Goal: Information Seeking & Learning: Learn about a topic

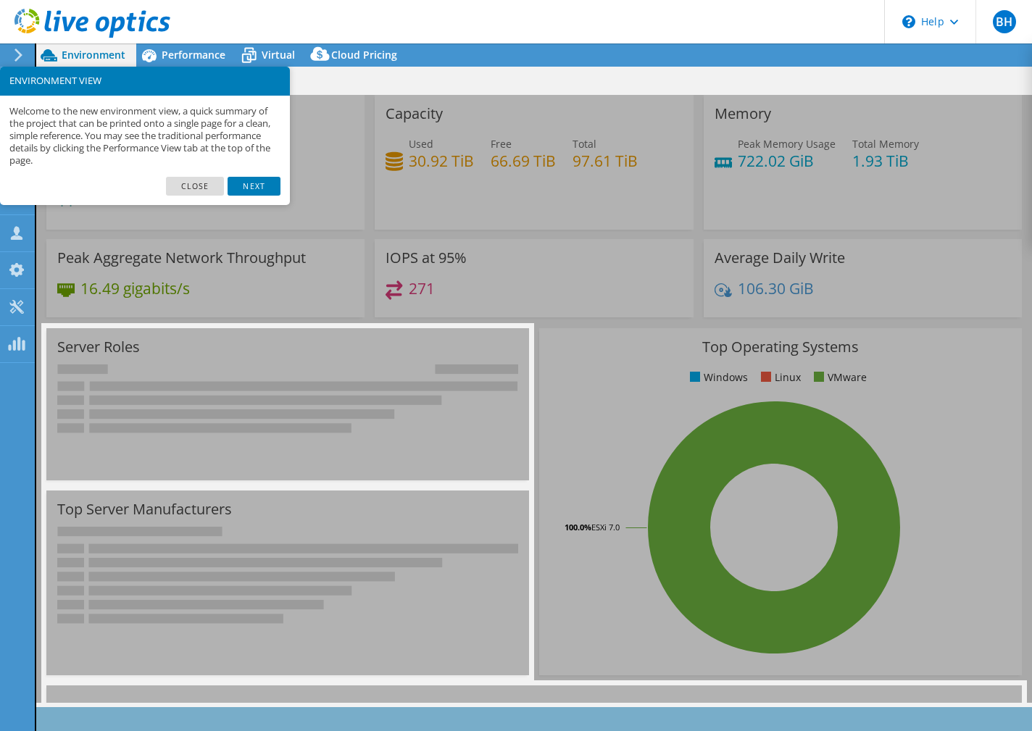
select select "USD"
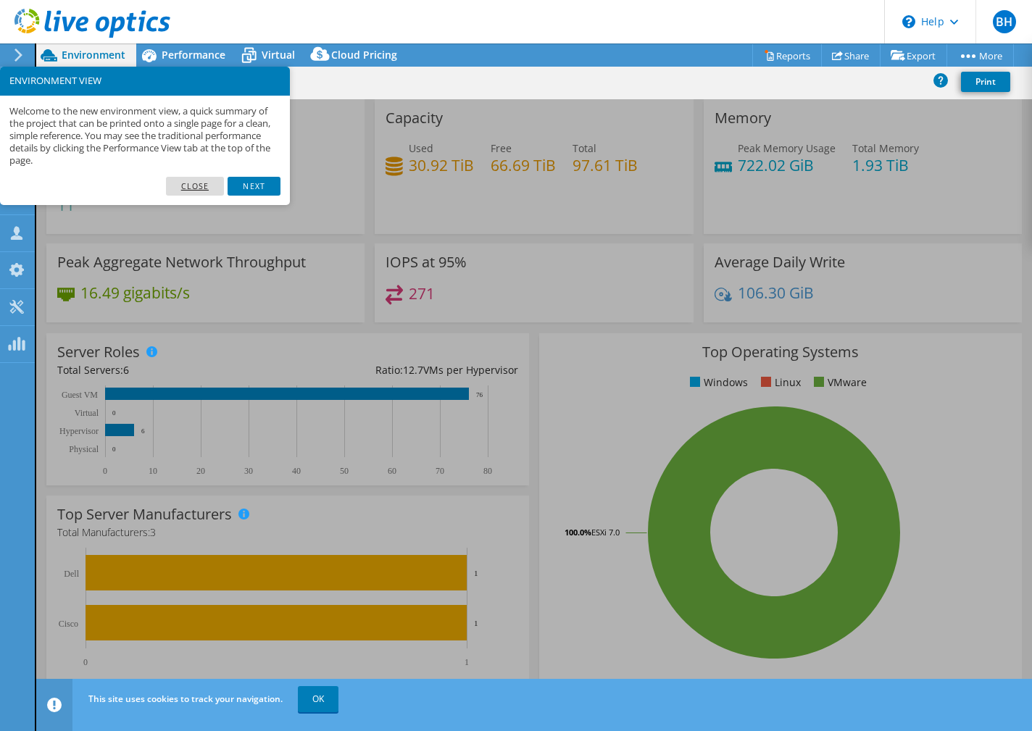
click at [206, 185] on link "Close" at bounding box center [195, 186] width 59 height 19
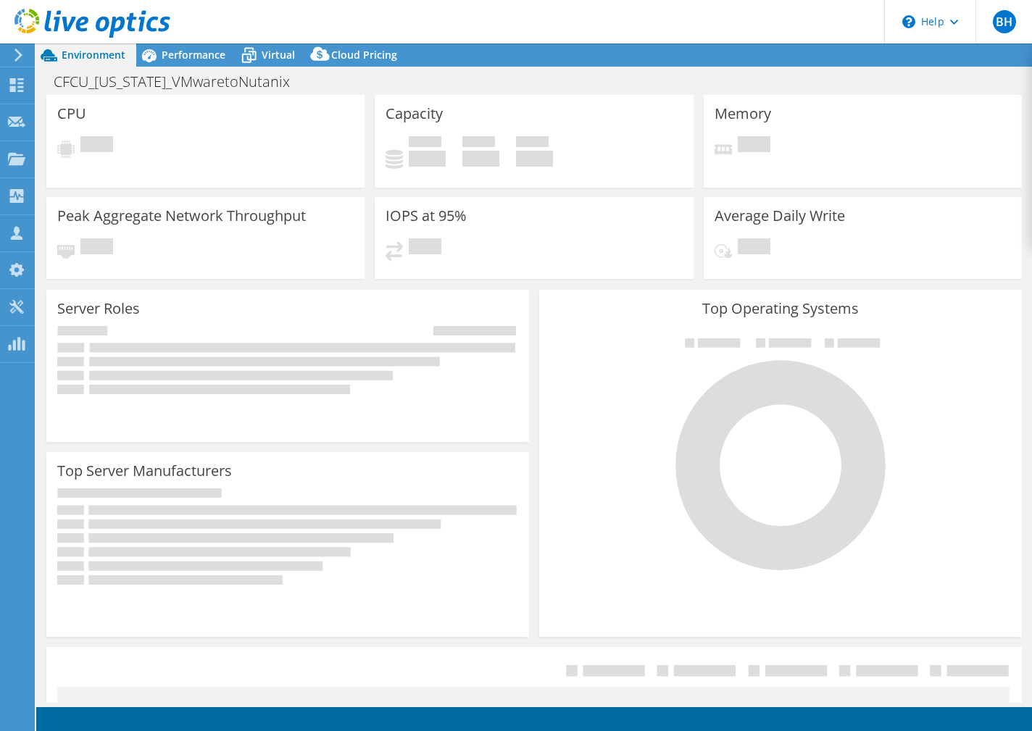
select select "USD"
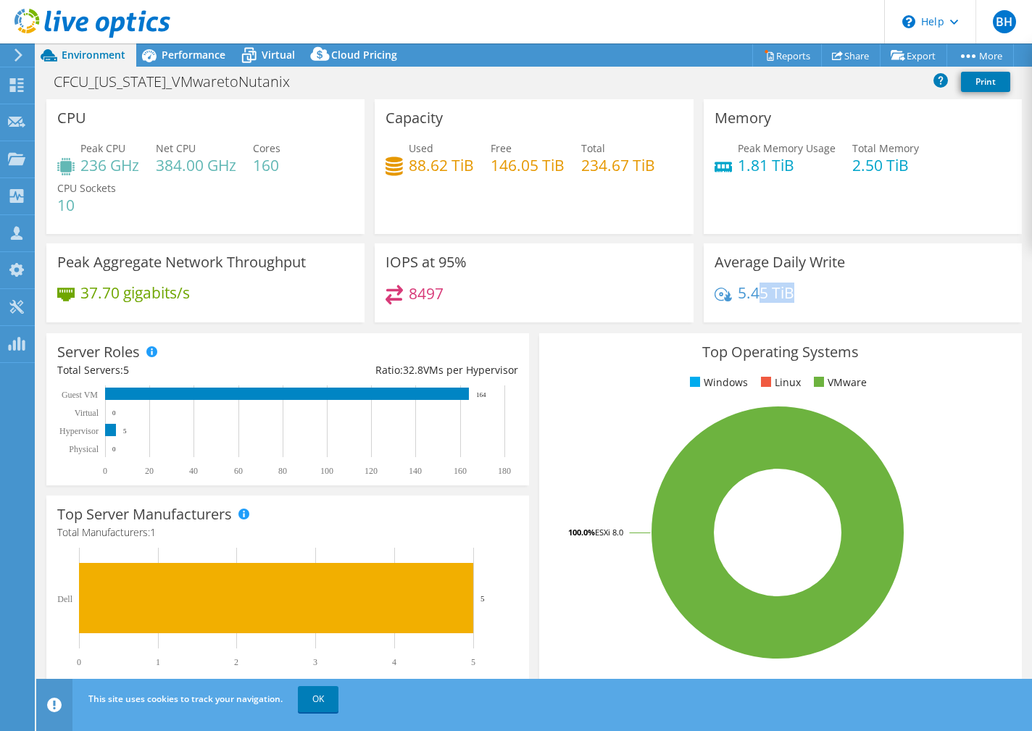
drag, startPoint x: 797, startPoint y: 292, endPoint x: 749, endPoint y: 296, distance: 48.0
click at [749, 296] on div "5.45 TiB" at bounding box center [862, 300] width 296 height 30
click at [749, 291] on h4 "5.45 TiB" at bounding box center [766, 293] width 57 height 16
click at [783, 297] on h4 "5.45 TiB" at bounding box center [766, 293] width 57 height 16
click at [796, 295] on div "5.45 TiB" at bounding box center [862, 300] width 296 height 30
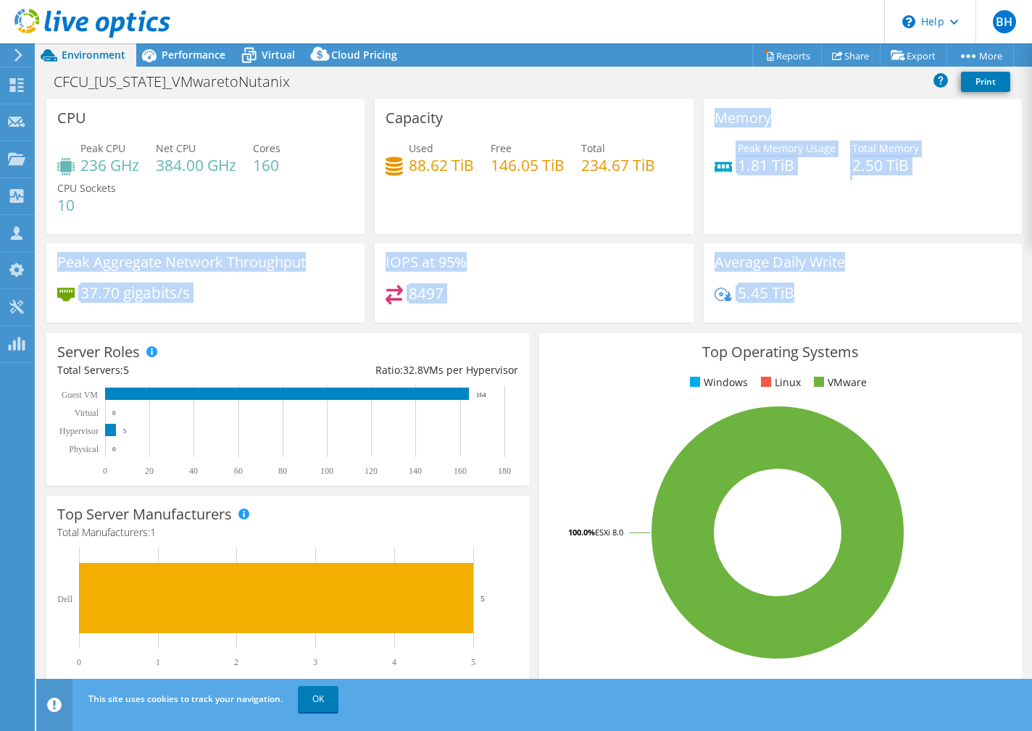
drag, startPoint x: 792, startPoint y: 289, endPoint x: 618, endPoint y: 230, distance: 183.8
click at [618, 230] on div "CPU Peak CPU 236 GHz Net CPU 384.00 GHz Cores 160 CPU Sockets 10 Capacity Used …" at bounding box center [533, 215] width 985 height 233
click at [622, 223] on div "Capacity Used 88.62 TiB Free 146.05 TiB Total 234.67 TiB" at bounding box center [534, 166] width 318 height 135
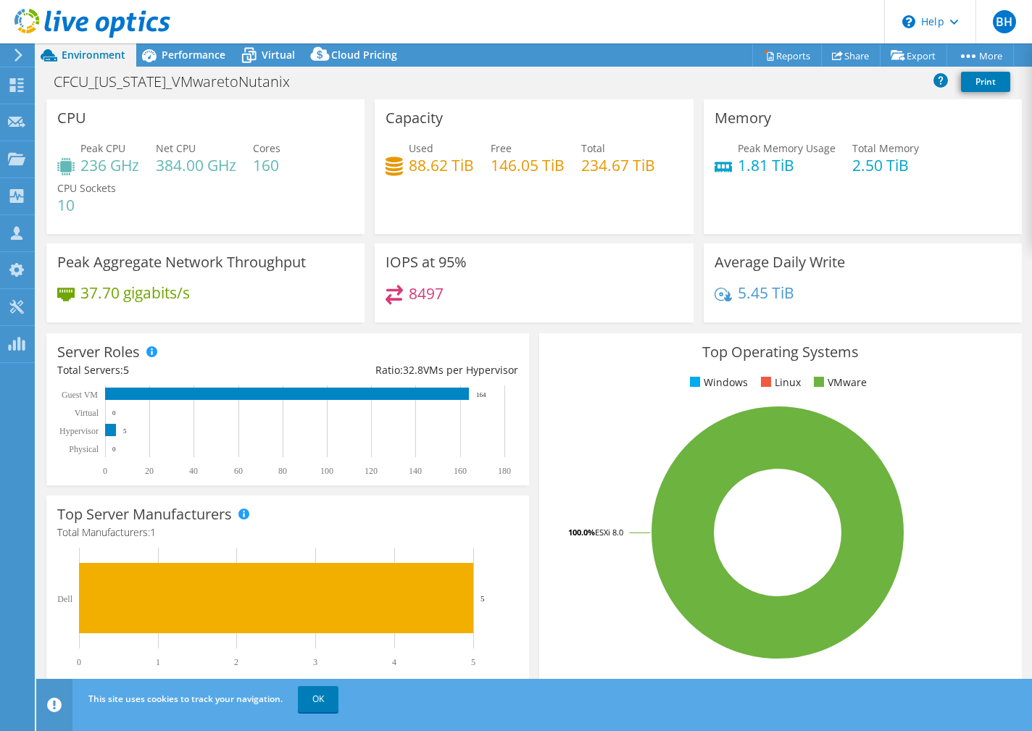
click at [802, 289] on div "5.45 TiB" at bounding box center [862, 300] width 296 height 30
drag, startPoint x: 791, startPoint y: 299, endPoint x: 697, endPoint y: 250, distance: 106.0
click at [670, 253] on div "CPU Peak CPU 236 GHz Net CPU 384.00 GHz Cores 160 CPU Sockets 10 Capacity Used …" at bounding box center [533, 215] width 985 height 233
click at [780, 293] on h4 "5.45 TiB" at bounding box center [766, 293] width 57 height 16
